Goal: Check status: Check status

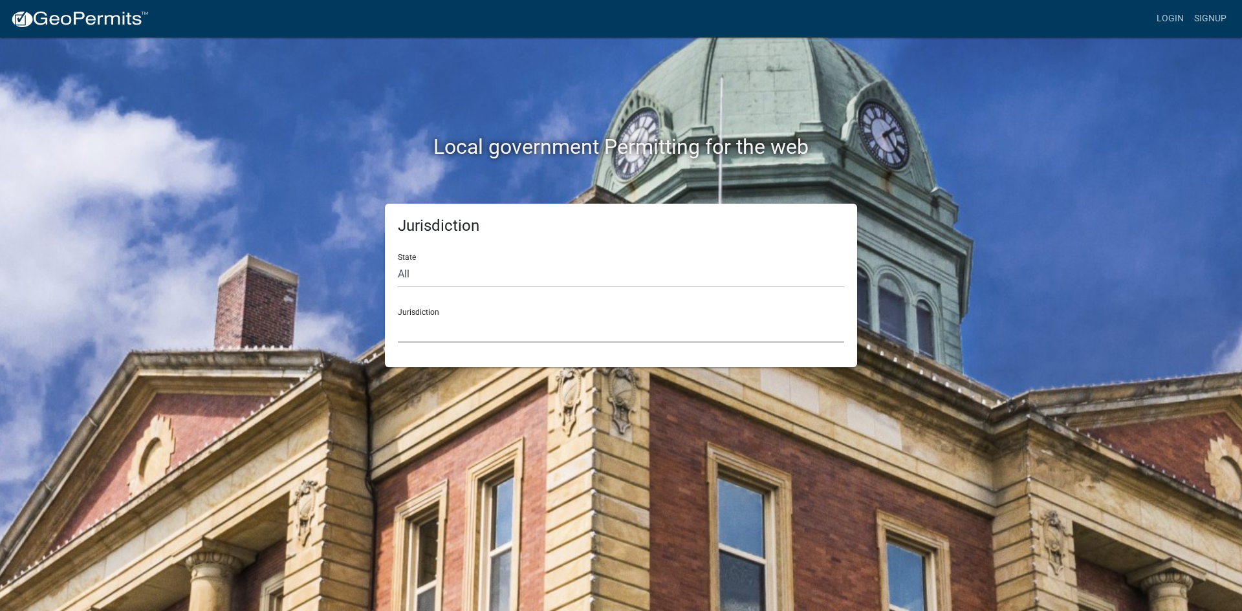
click at [422, 318] on select "[GEOGRAPHIC_DATA], [US_STATE] City of [GEOGRAPHIC_DATA], [US_STATE] [GEOGRAPHIC…" at bounding box center [621, 329] width 446 height 27
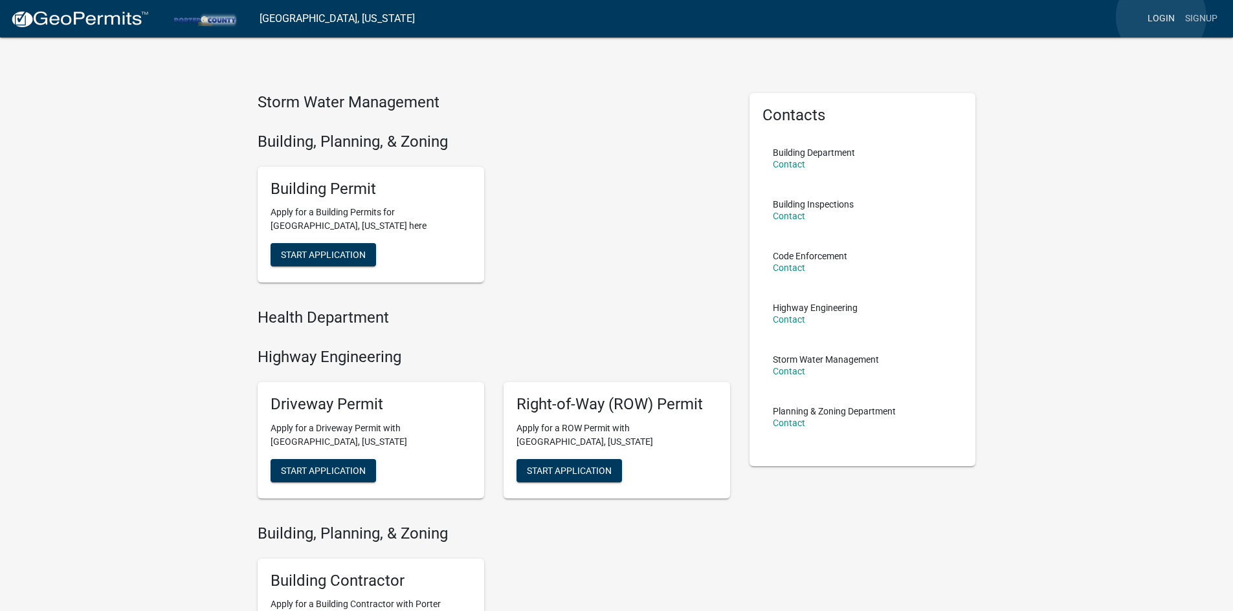
click at [1161, 17] on link "Login" at bounding box center [1161, 18] width 38 height 25
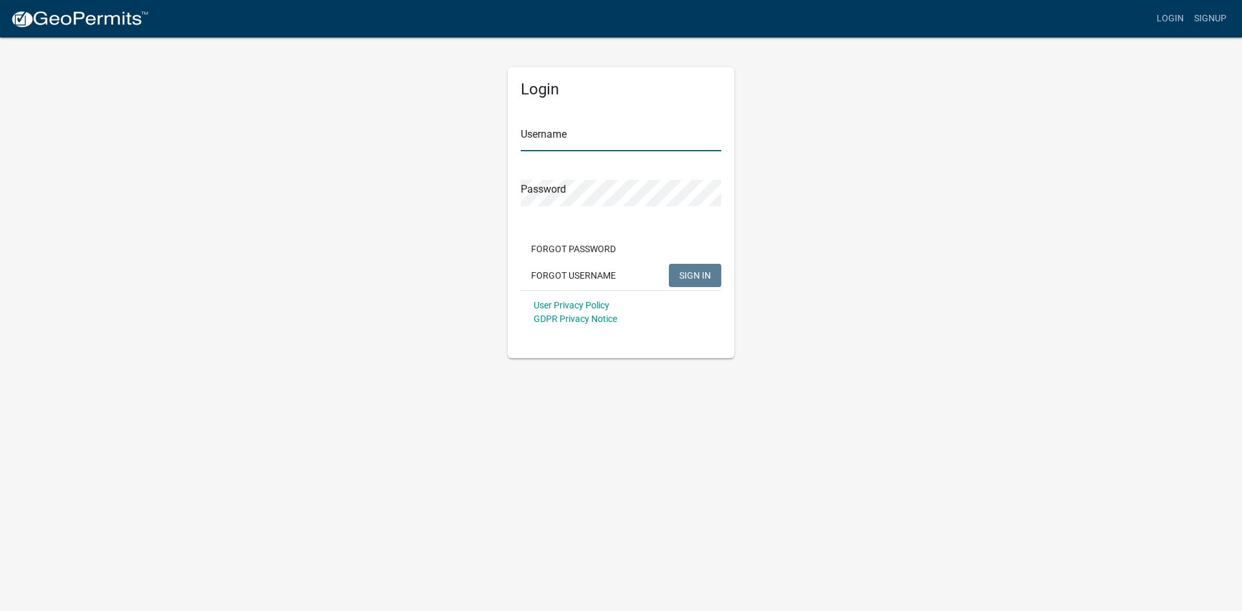
type input "Service_Doctor"
click at [686, 272] on span "SIGN IN" at bounding box center [695, 275] width 32 height 10
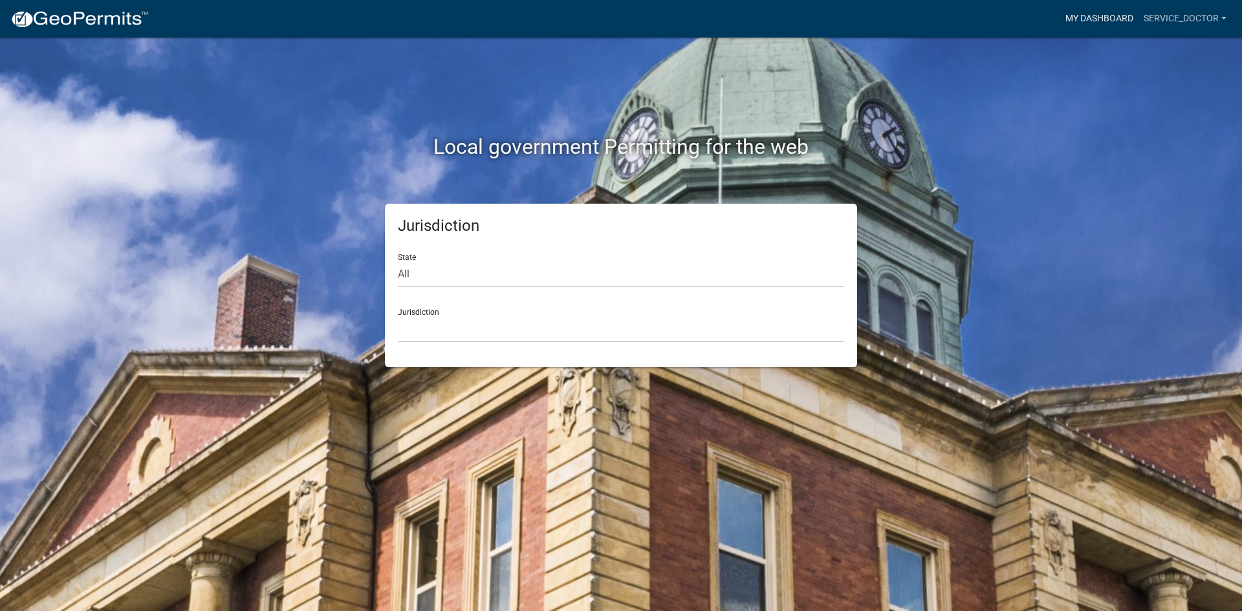
click at [1107, 21] on link "My Dashboard" at bounding box center [1099, 18] width 78 height 25
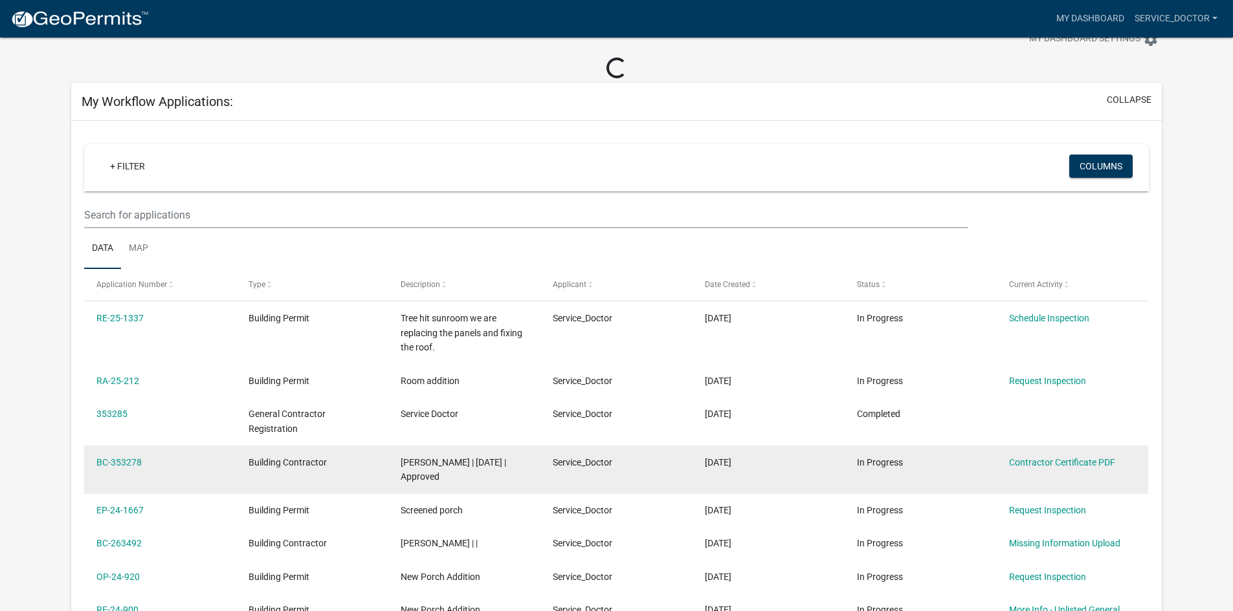
scroll to position [65, 0]
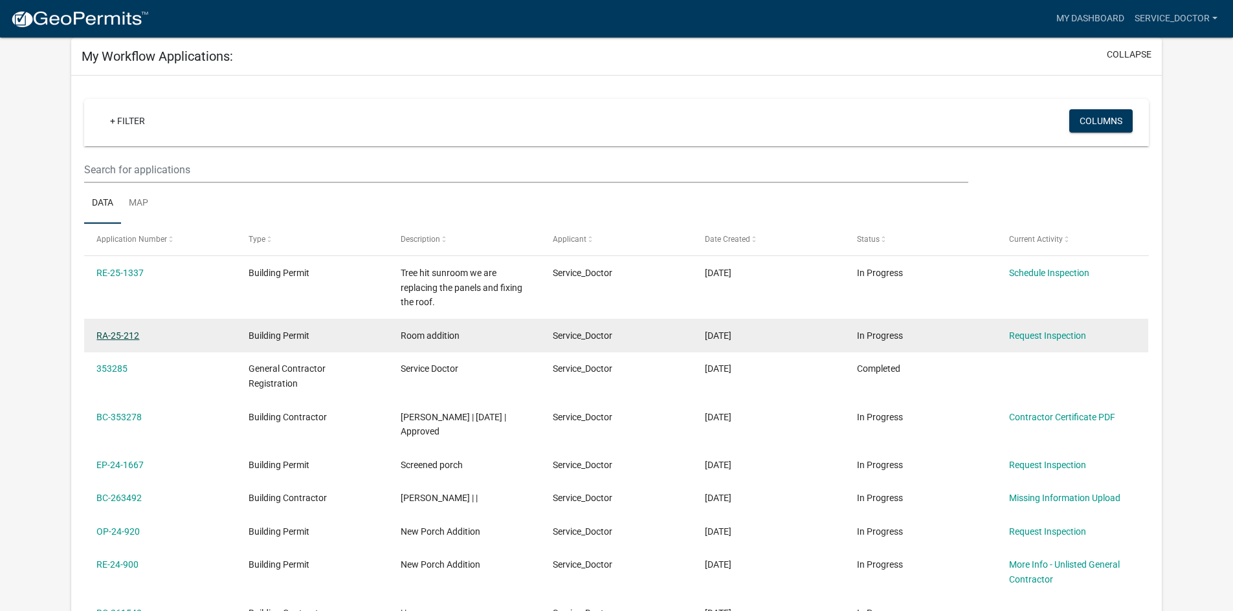
click at [116, 338] on link "RA-25-212" at bounding box center [117, 336] width 43 height 10
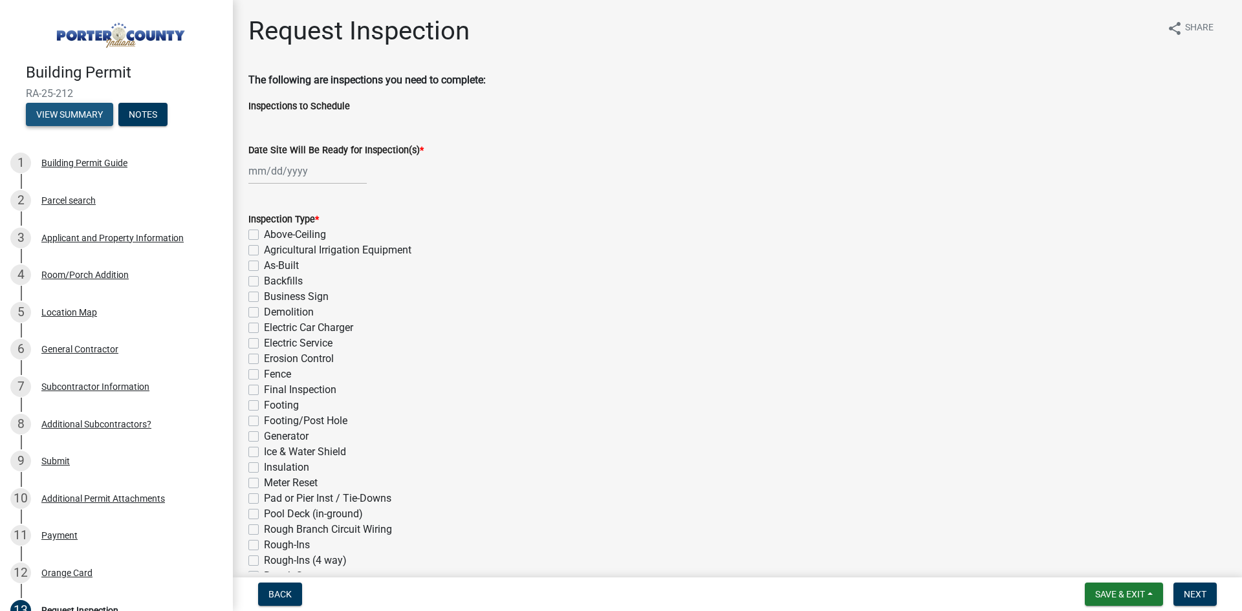
click at [43, 104] on button "View Summary" at bounding box center [69, 114] width 87 height 23
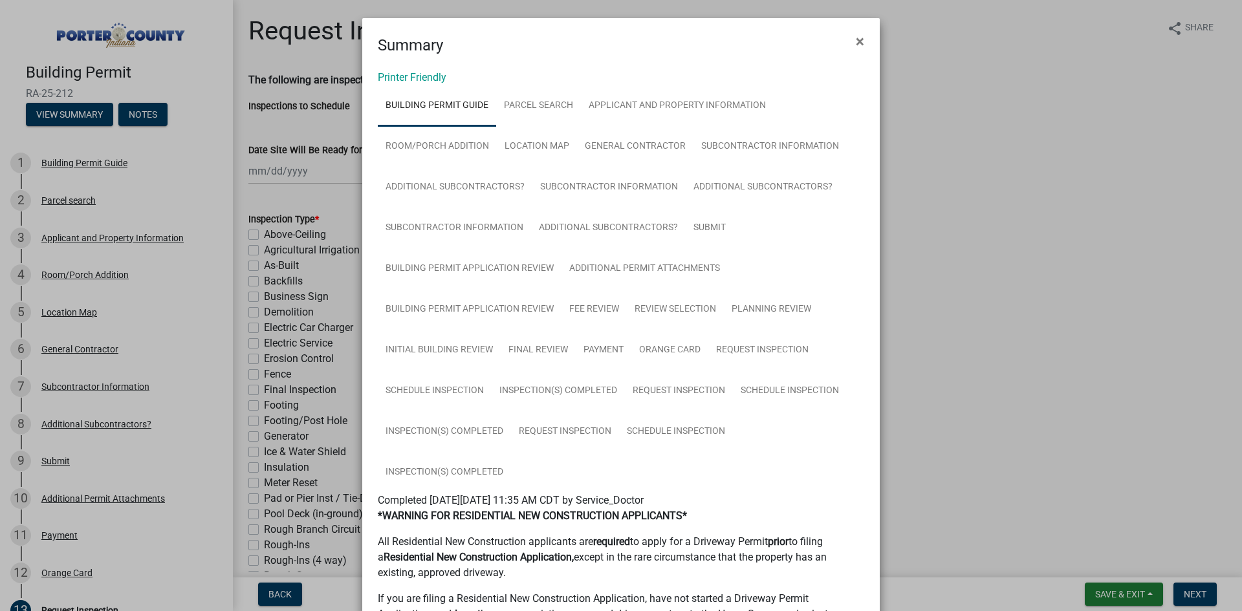
scroll to position [65, 0]
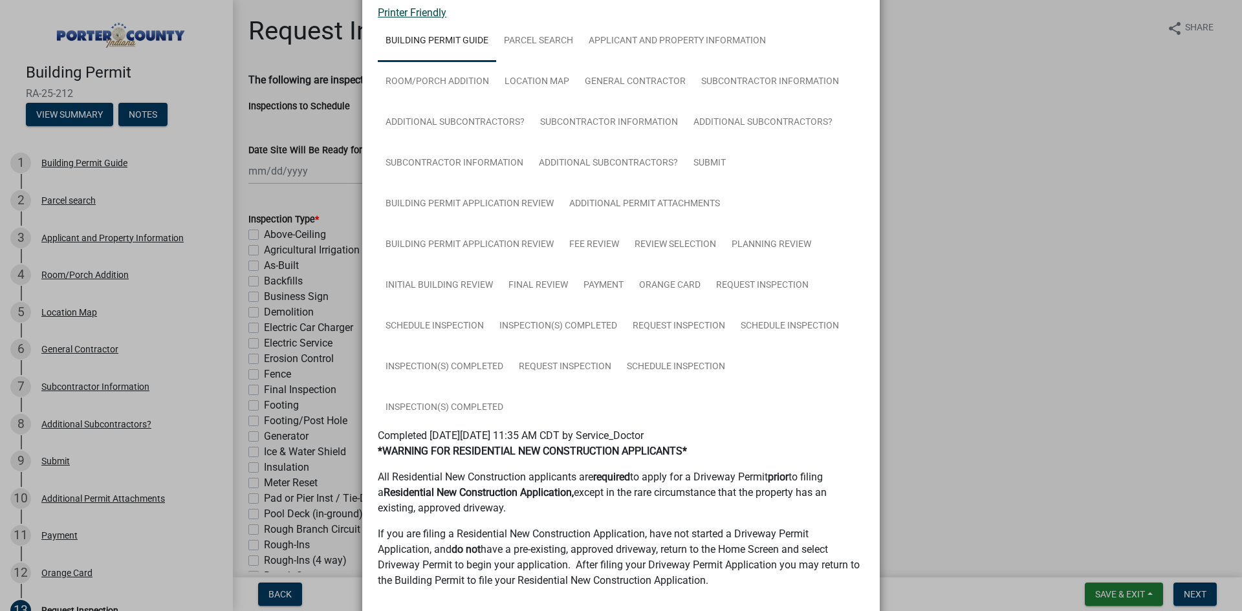
click at [386, 13] on link "Printer Friendly" at bounding box center [412, 12] width 69 height 12
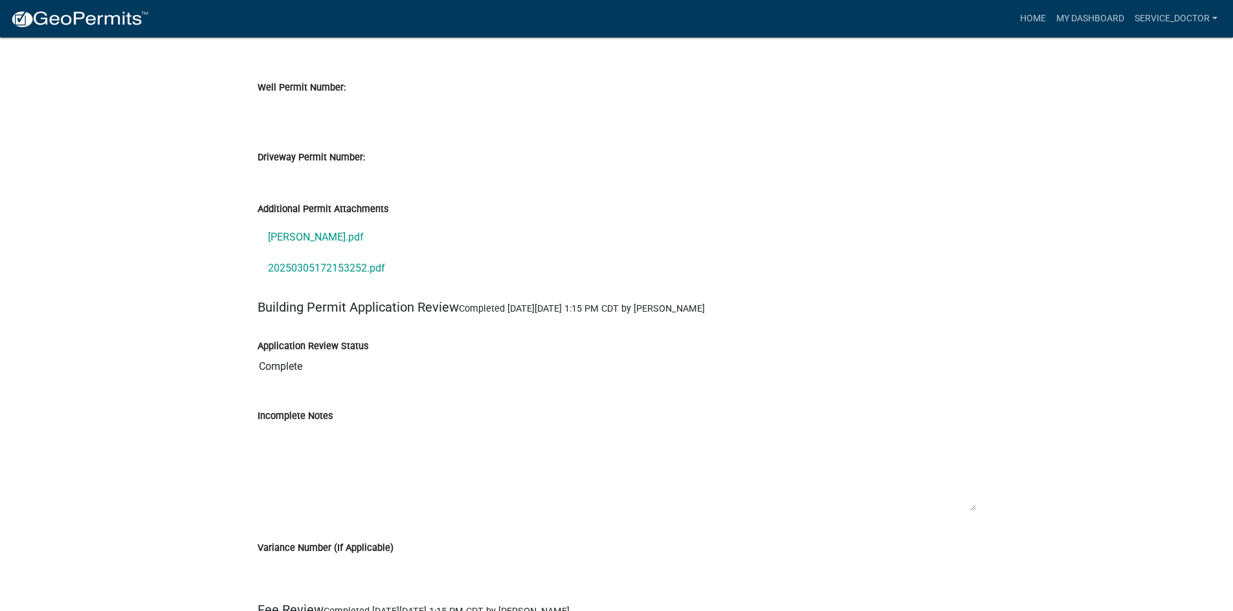
scroll to position [10600, 0]
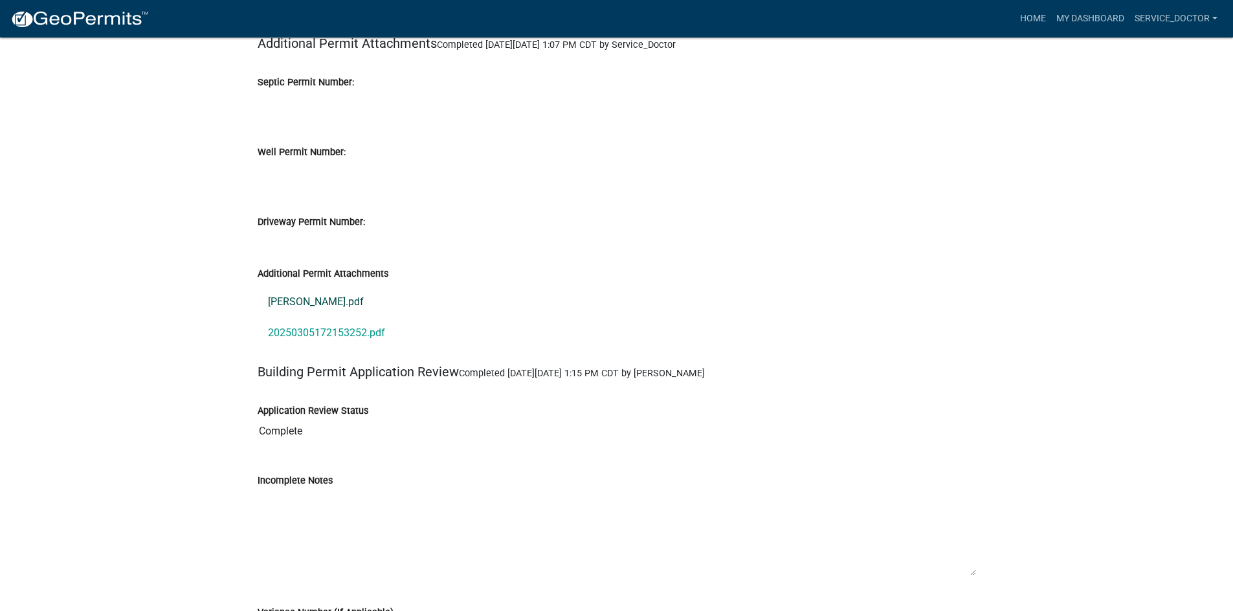
click at [288, 302] on link "[PERSON_NAME].pdf" at bounding box center [617, 302] width 718 height 31
click at [356, 329] on link "20250305172153252.pdf" at bounding box center [617, 333] width 718 height 31
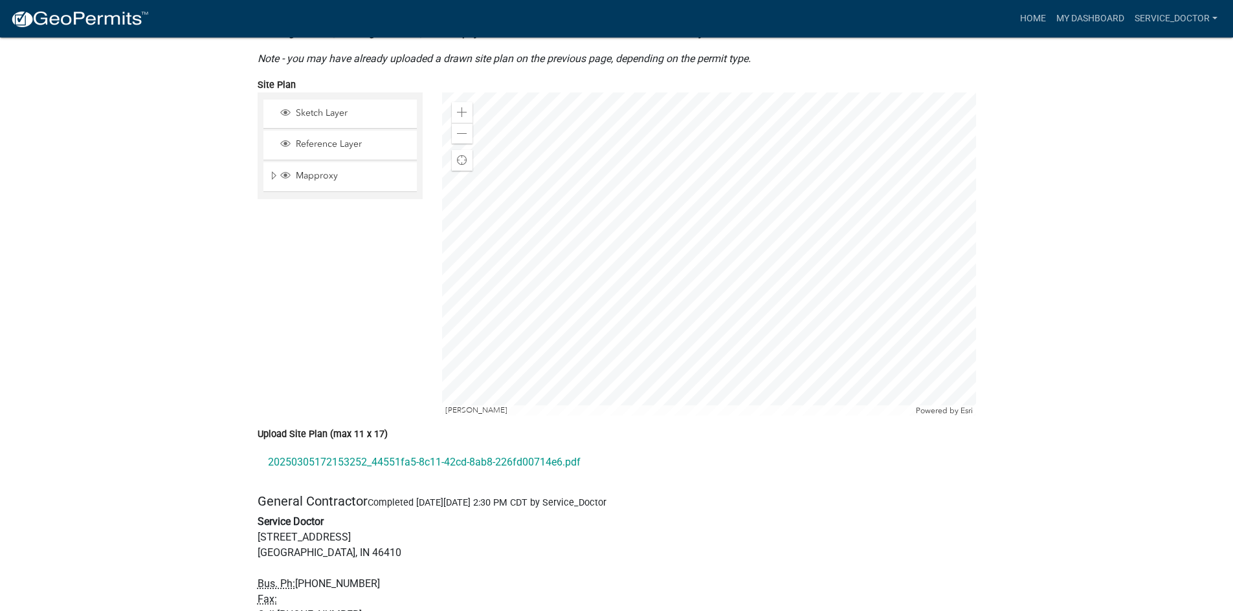
scroll to position [6459, 0]
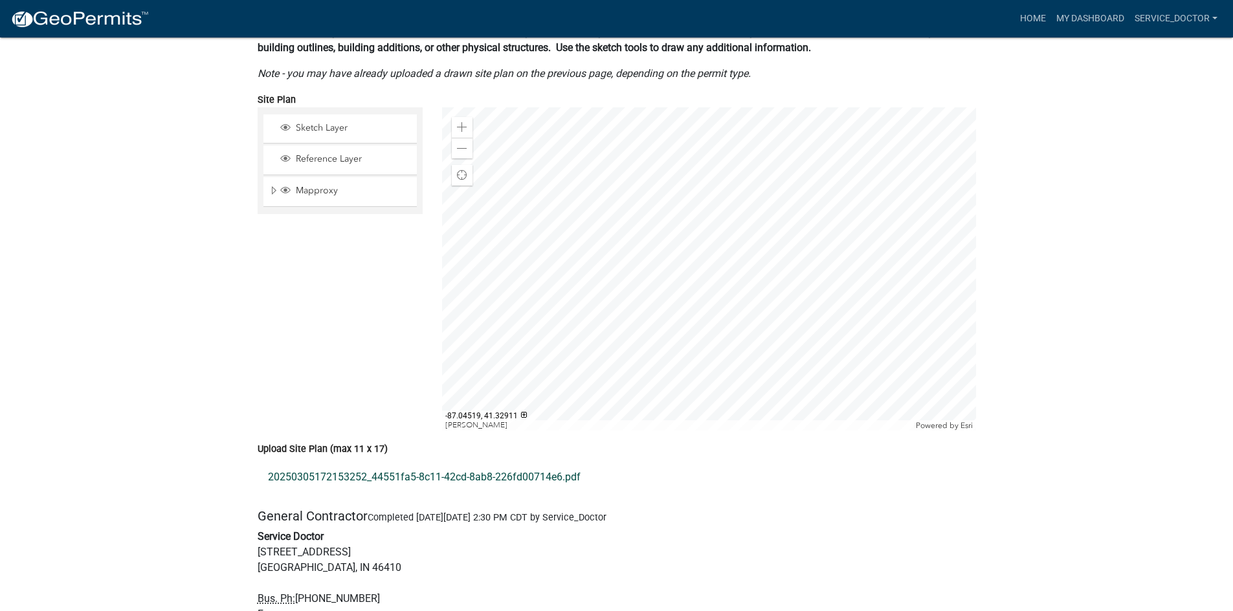
click at [463, 475] on link "20250305172153252_44551fa5-8c11-42cd-8ab8-226fd00714e6.pdf" at bounding box center [617, 477] width 718 height 31
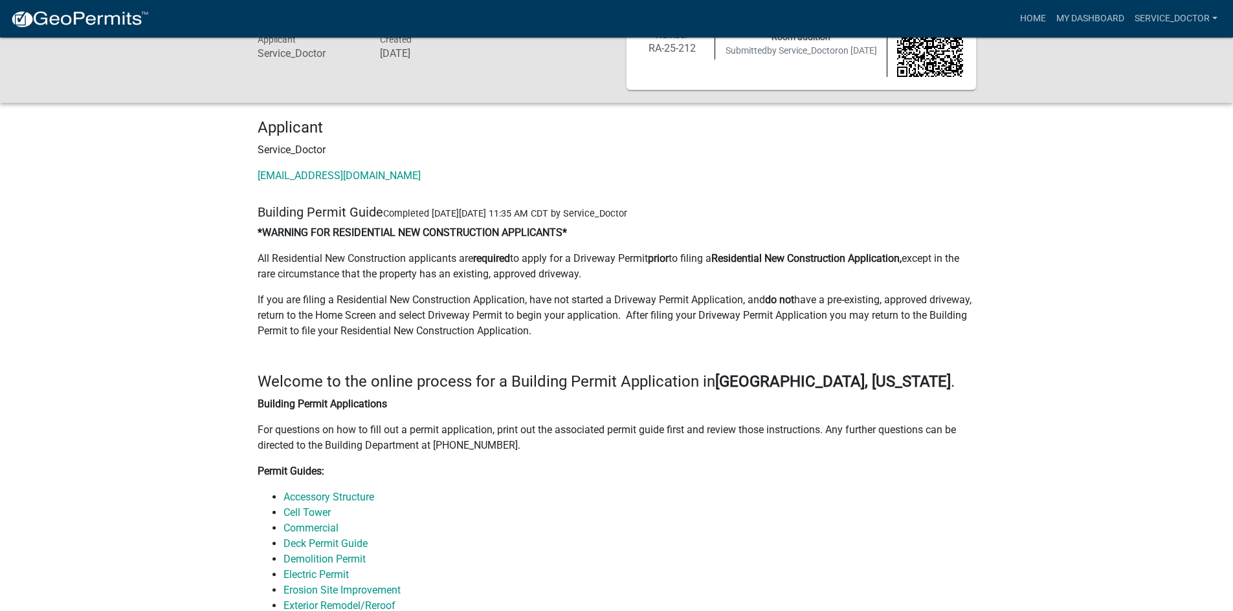
scroll to position [0, 0]
